Goal: Information Seeking & Learning: Learn about a topic

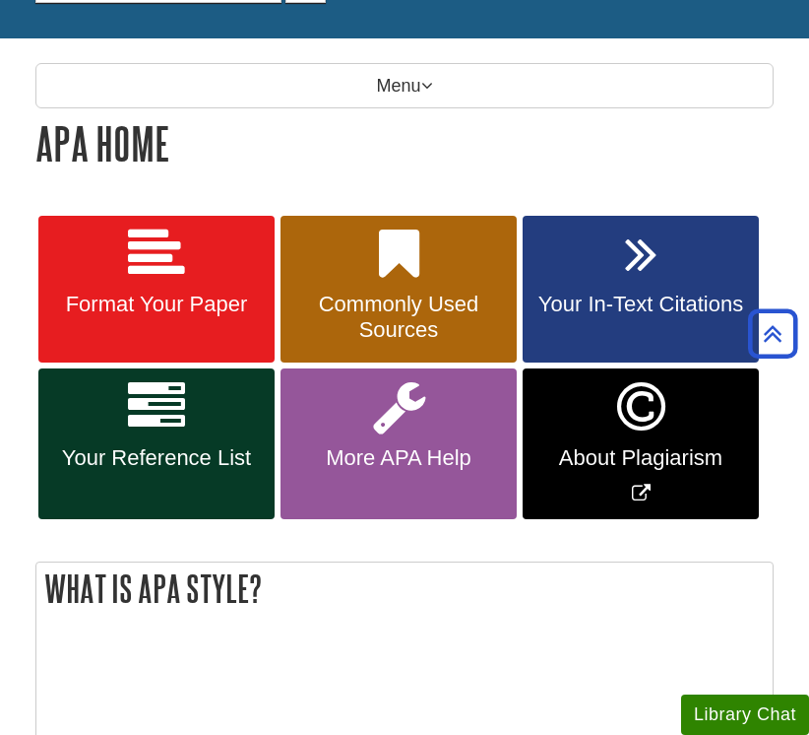
scroll to position [224, 0]
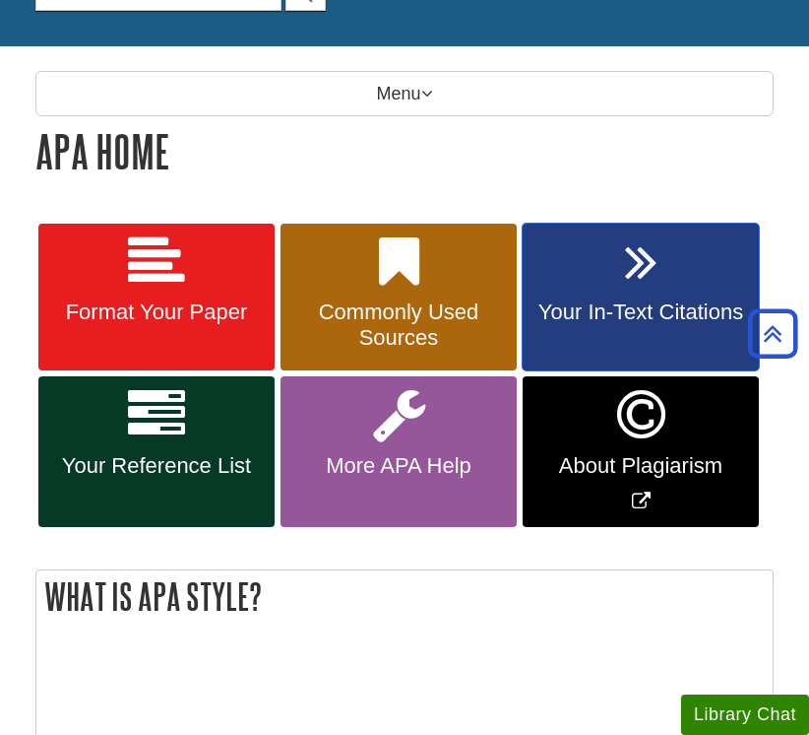
click at [628, 294] on link "Your In-Text Citations" at bounding box center [641, 298] width 236 height 148
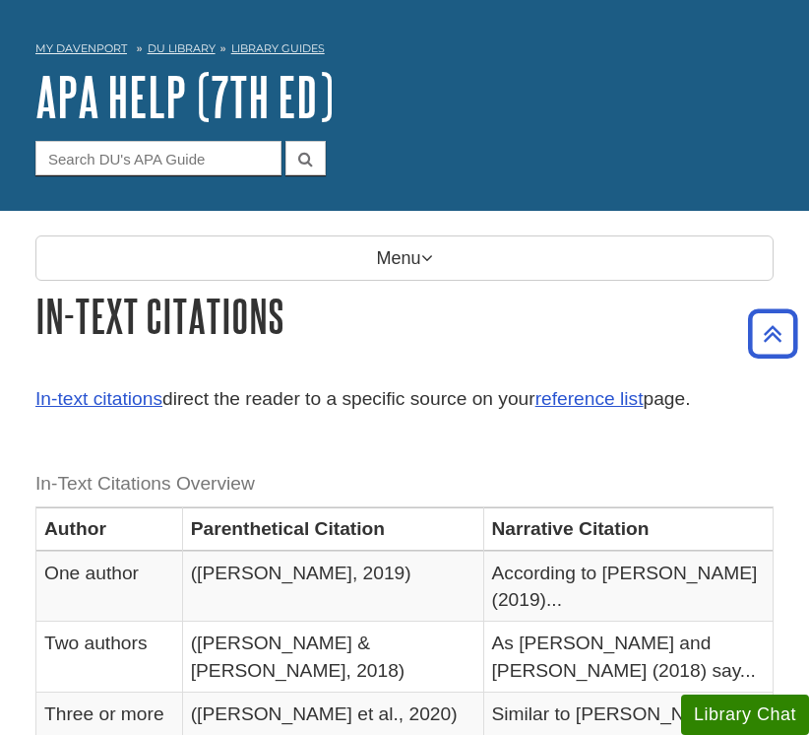
scroll to position [30, 0]
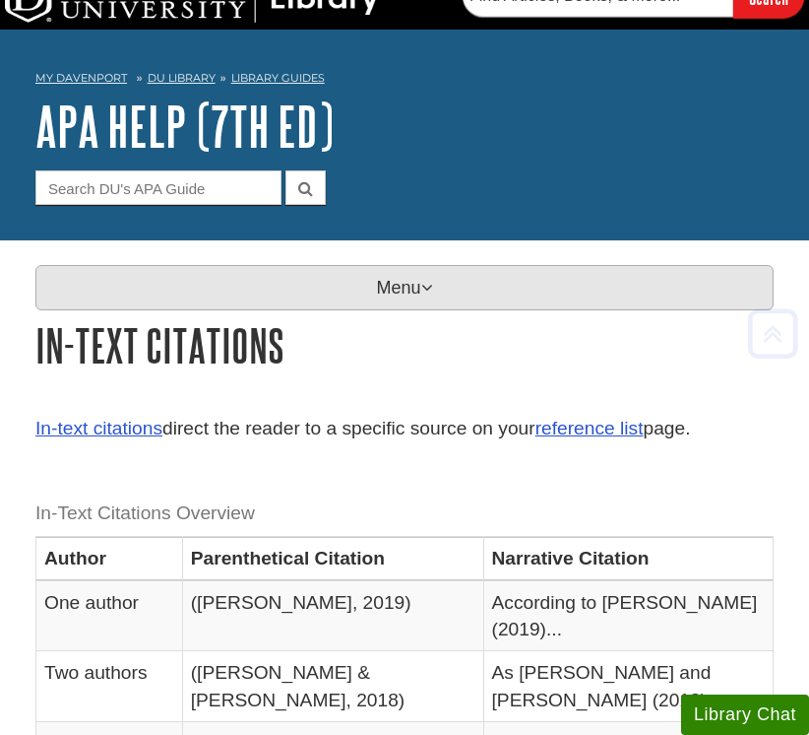
click at [372, 288] on p "Menu" at bounding box center [404, 287] width 738 height 45
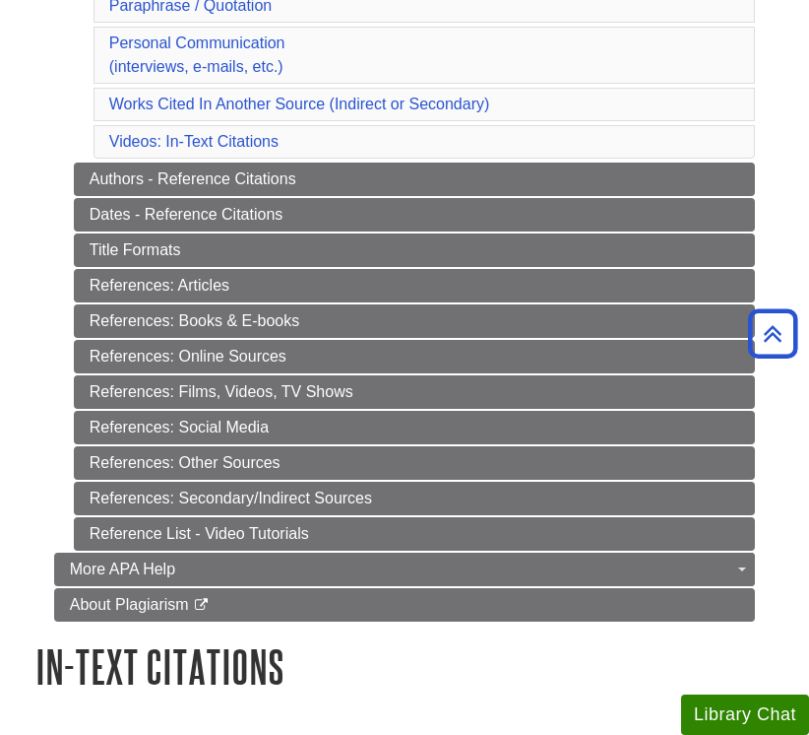
scroll to position [720, 0]
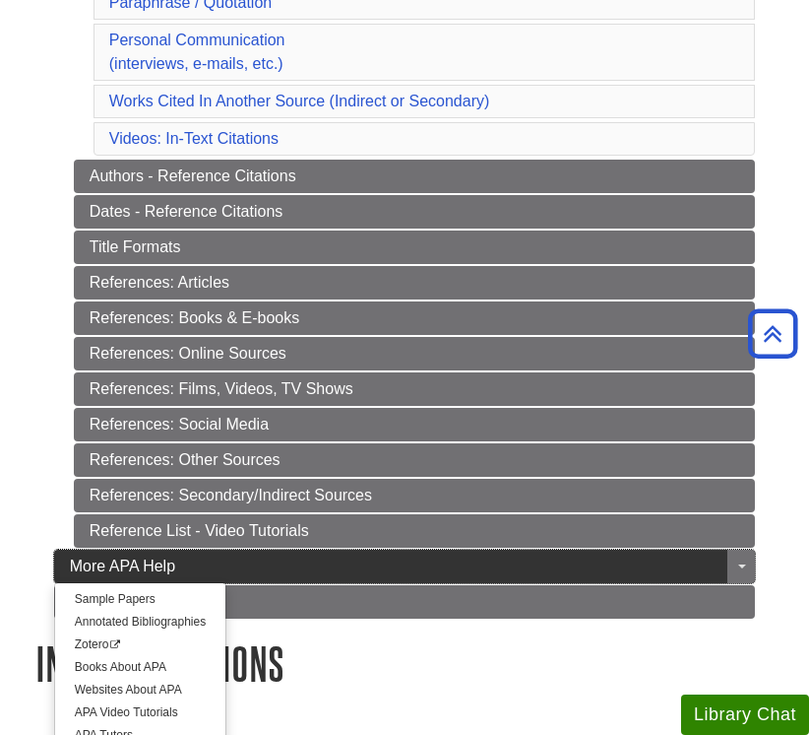
click at [257, 572] on link "More APA Help" at bounding box center [405, 565] width 702 height 33
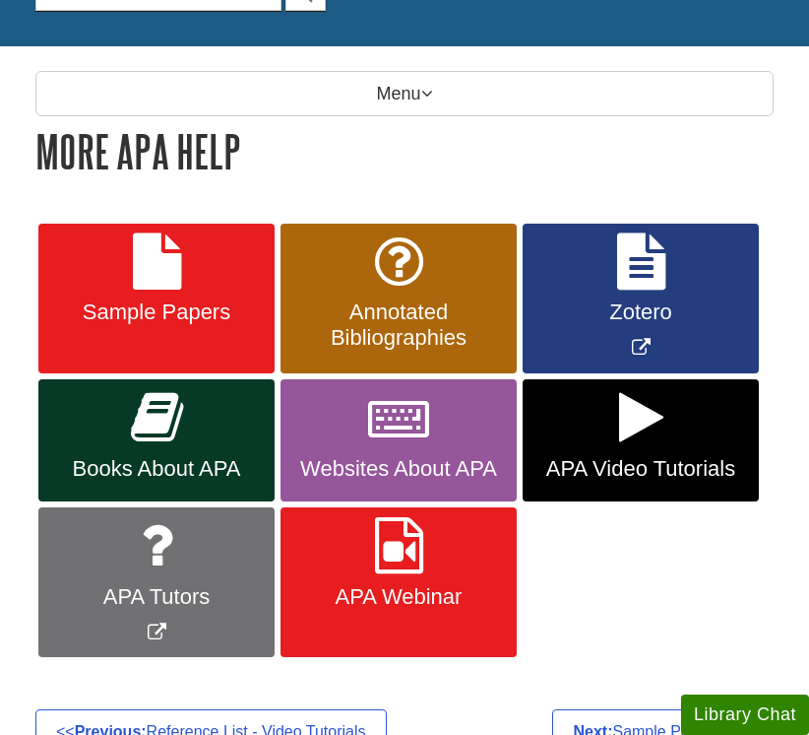
scroll to position [242, 0]
